Goal: Information Seeking & Learning: Learn about a topic

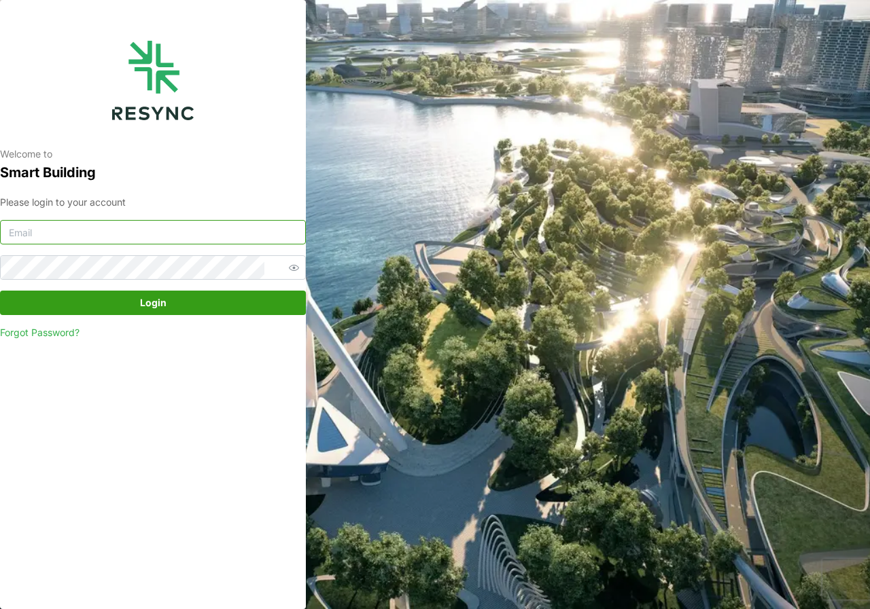
type input "[DOMAIN_NAME][EMAIL_ADDRESS][DOMAIN_NAME]"
click at [162, 306] on span "Login" at bounding box center [153, 302] width 26 height 23
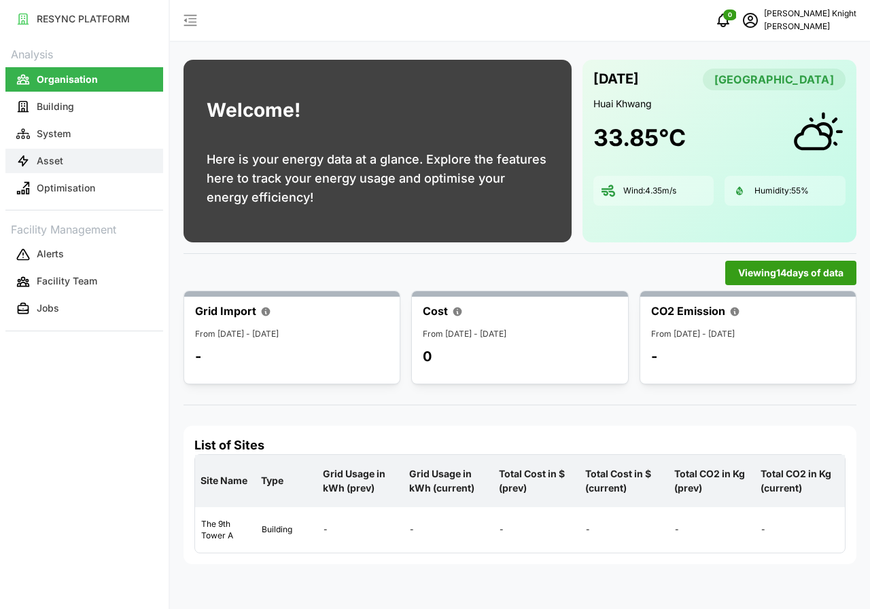
click at [61, 166] on p "Asset" at bounding box center [50, 161] width 26 height 14
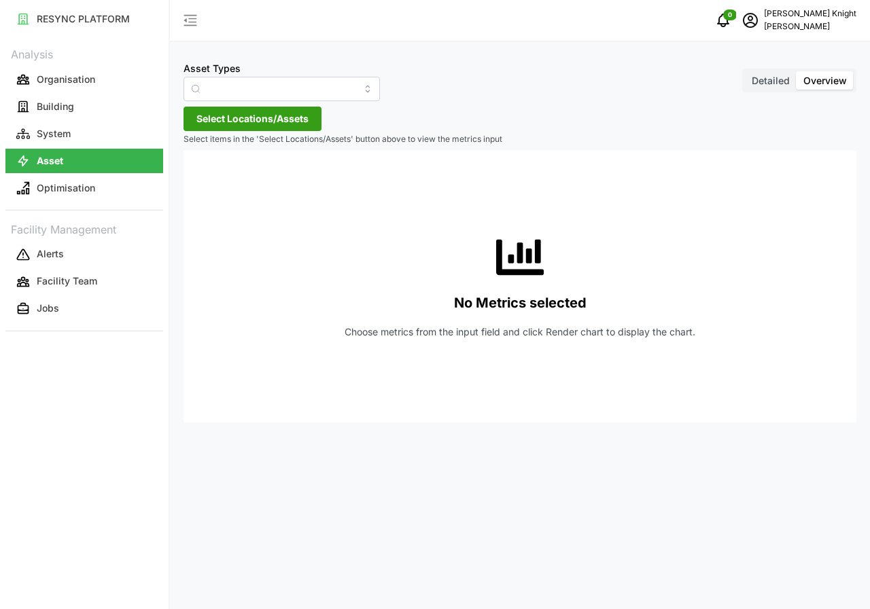
type input "Air Handling Unit"
click at [762, 79] on span "Detailed" at bounding box center [771, 81] width 38 height 12
click at [745, 71] on input "Detailed" at bounding box center [745, 71] width 0 height 0
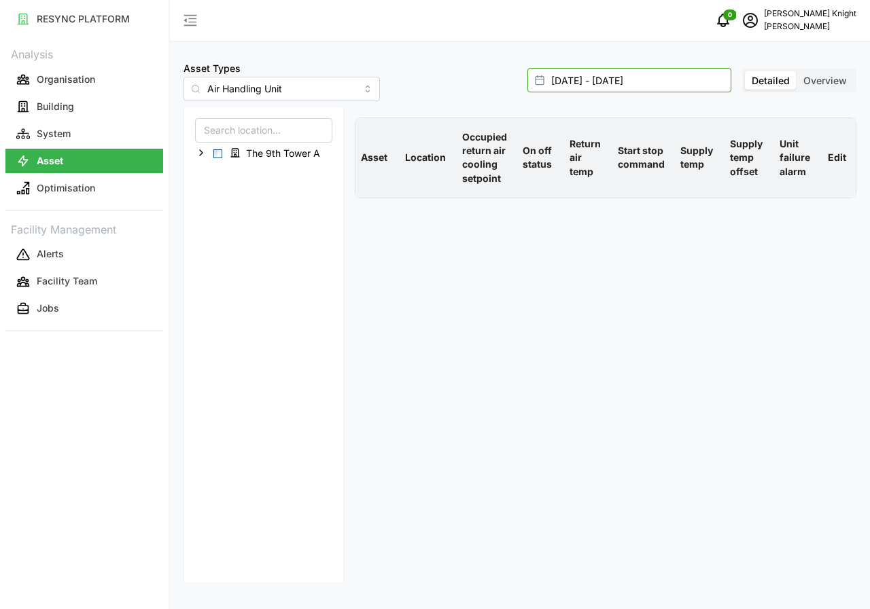
click at [585, 83] on input "08 Aug 2025 - 08 Aug 2025" at bounding box center [629, 80] width 204 height 24
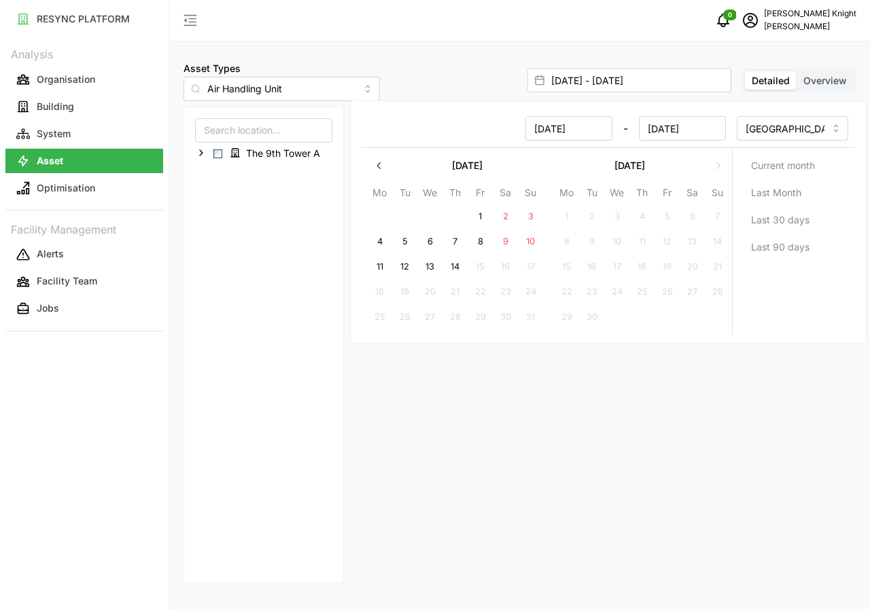
click at [463, 265] on button "14" at bounding box center [455, 267] width 24 height 24
type input "08 Aug 2025 - 14 Aug 2025"
type input "14 Aug 2025"
click at [463, 265] on button "14" at bounding box center [455, 267] width 24 height 24
type input "14 Aug 2025 - 14 Aug 2025"
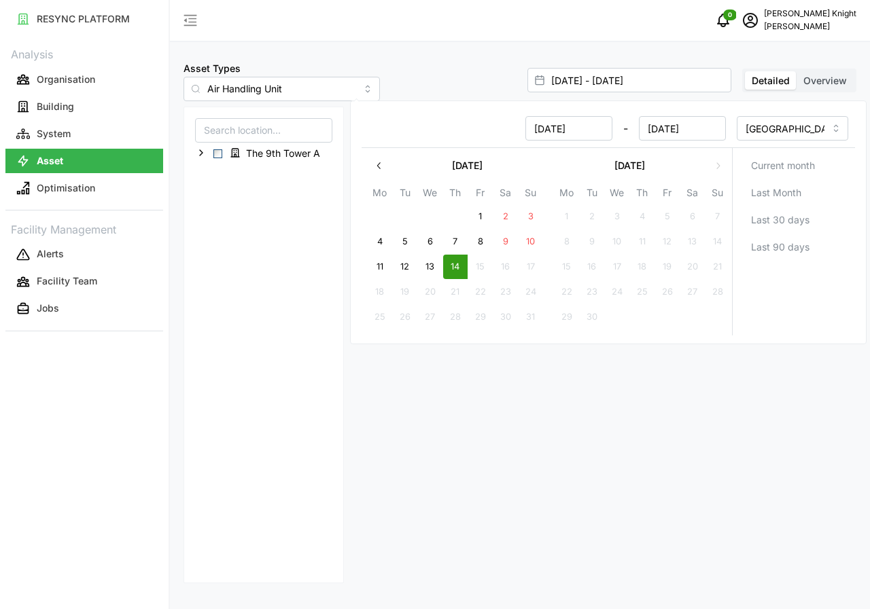
type input "14 Aug 2025"
click at [463, 265] on button "14" at bounding box center [455, 267] width 24 height 24
click at [268, 355] on div "The 9th Tower A" at bounding box center [263, 345] width 160 height 477
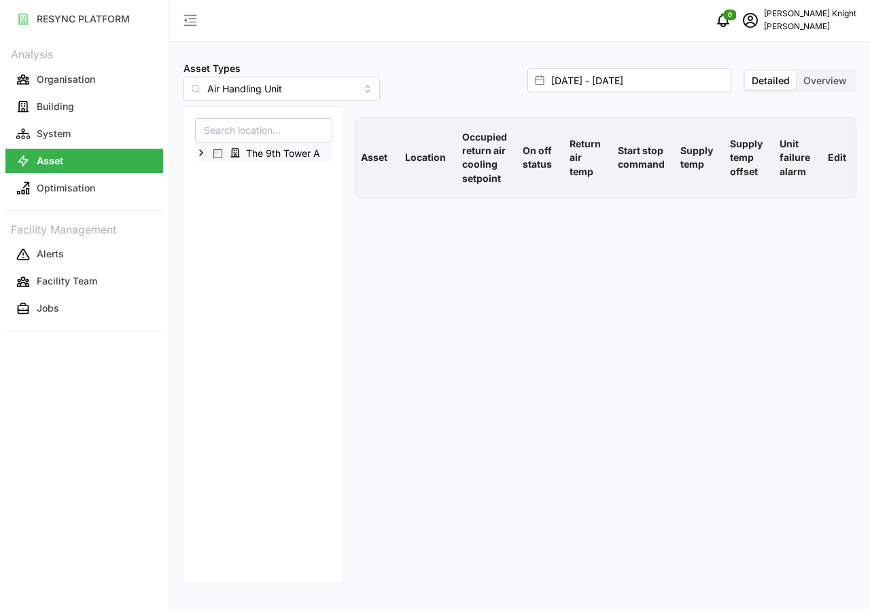
click at [217, 153] on span "Select The 9th Tower A" at bounding box center [217, 153] width 9 height 9
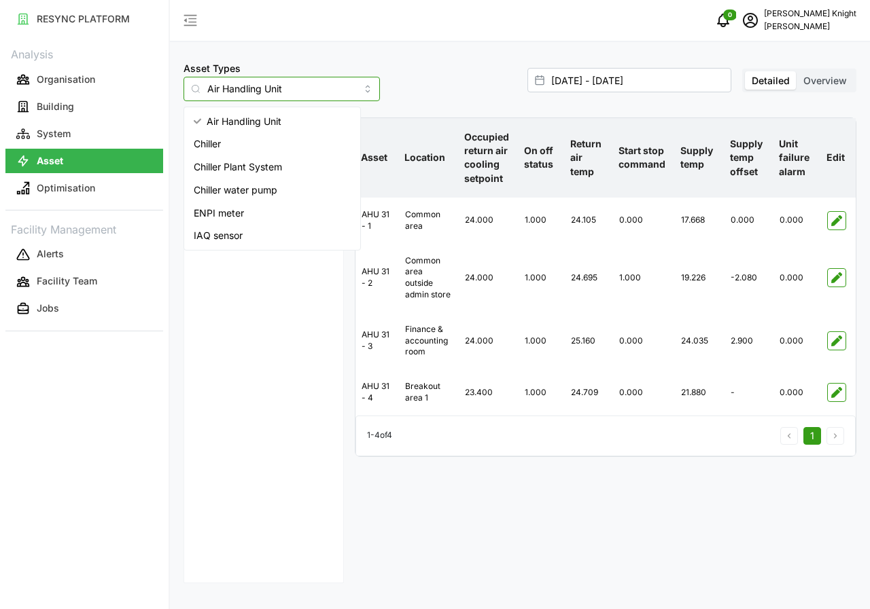
click at [348, 99] on input "Air Handling Unit" at bounding box center [281, 89] width 196 height 24
click at [232, 232] on span "IAQ sensor" at bounding box center [218, 235] width 49 height 15
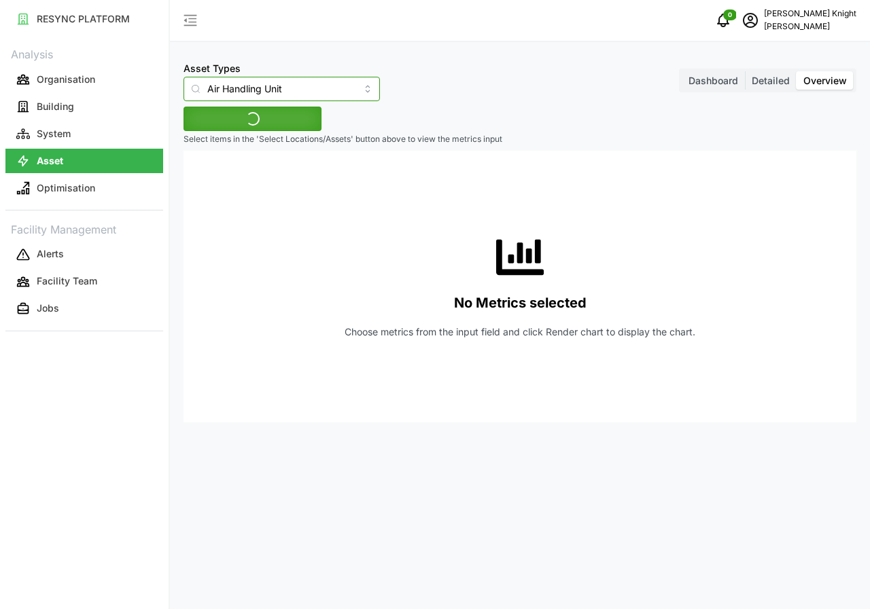
type input "IAQ sensor"
click at [783, 86] on span "Detailed" at bounding box center [771, 81] width 38 height 12
click at [745, 71] on input "Detailed" at bounding box center [745, 71] width 0 height 0
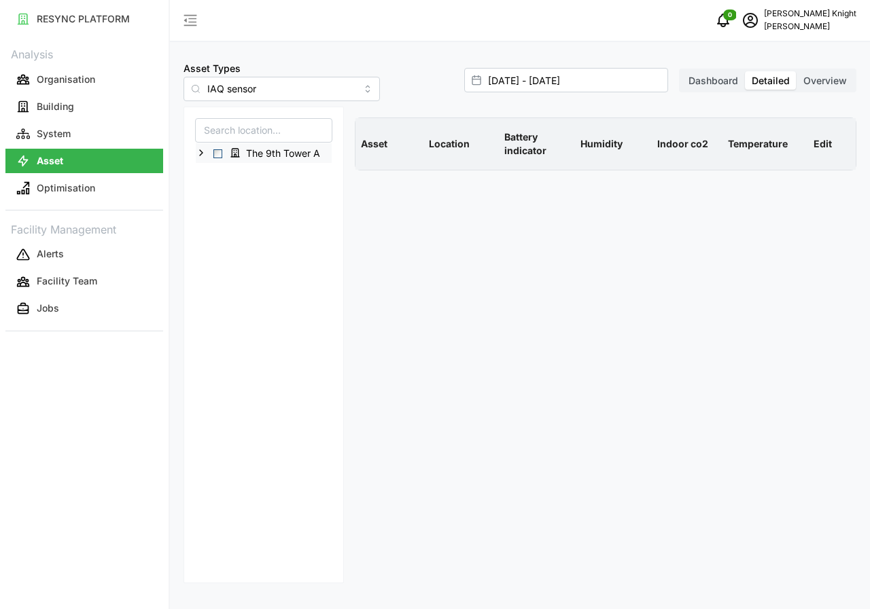
click at [215, 150] on span "Select The 9th Tower A" at bounding box center [217, 153] width 9 height 9
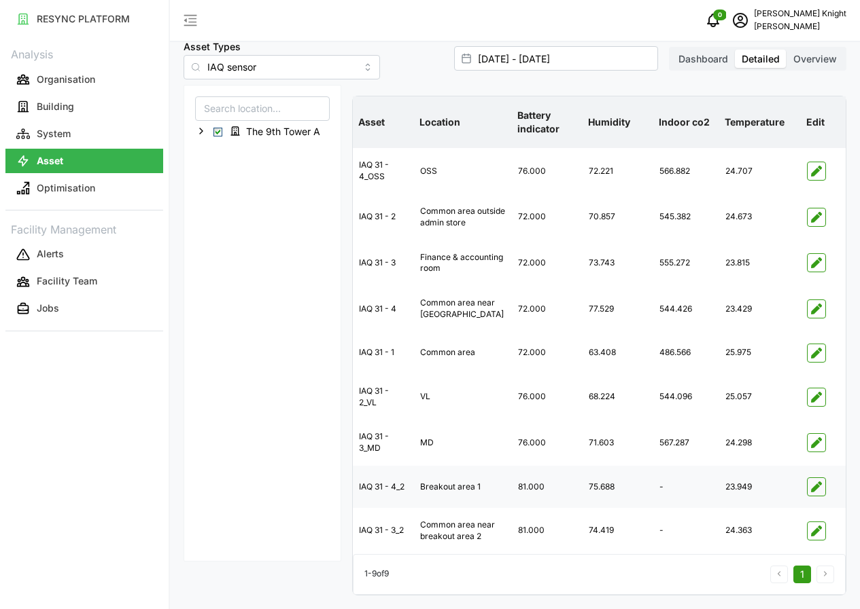
scroll to position [52, 0]
